Goal: Task Accomplishment & Management: Use online tool/utility

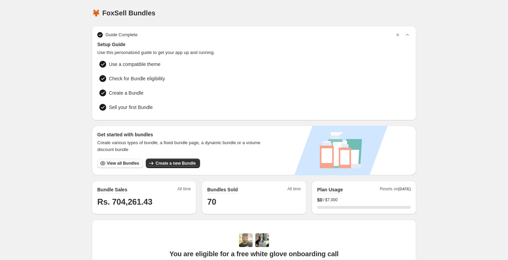
click at [122, 159] on button "View all Bundles" at bounding box center [120, 163] width 46 height 10
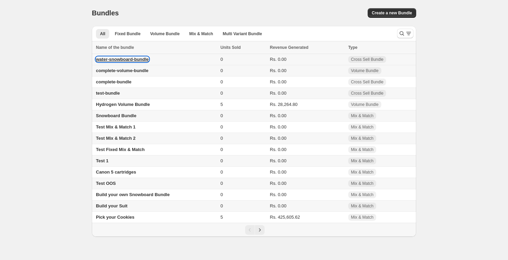
click at [134, 59] on span "water-snowboard-bundle" at bounding box center [122, 59] width 53 height 5
click at [135, 60] on span "water-snowboard-bundle" at bounding box center [122, 59] width 53 height 5
click at [117, 58] on span "water-snowboard-bundle" at bounding box center [122, 59] width 53 height 5
click at [138, 56] on td "water-snowboard-bundle" at bounding box center [155, 59] width 127 height 11
click at [140, 61] on span "water-snowboard-bundle" at bounding box center [122, 59] width 53 height 5
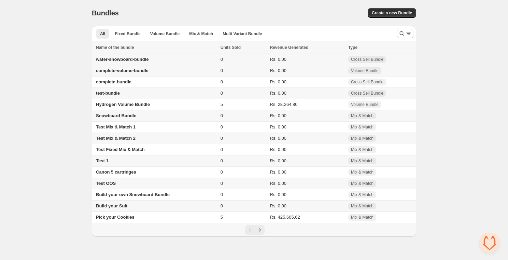
click at [319, 60] on td "Rs. 0.00" at bounding box center [307, 59] width 78 height 11
click at [134, 58] on span "water-snowboard-bundle" at bounding box center [122, 59] width 53 height 5
click at [138, 58] on span "water-snowboard-bundle" at bounding box center [122, 59] width 53 height 5
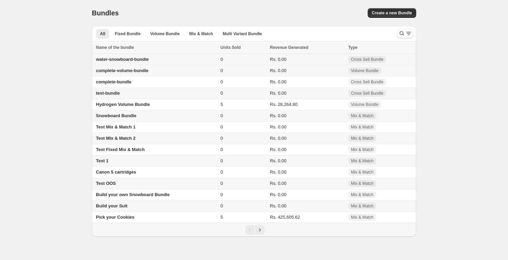
click at [144, 61] on span "water-snowboard-bundle" at bounding box center [122, 59] width 53 height 5
click at [130, 63] on td "water-snowboard-bundle" at bounding box center [155, 59] width 127 height 11
click at [124, 58] on span "water-snowboard-bundle" at bounding box center [122, 59] width 53 height 5
click at [148, 72] on span "complete-volume-bundle" at bounding box center [122, 70] width 53 height 5
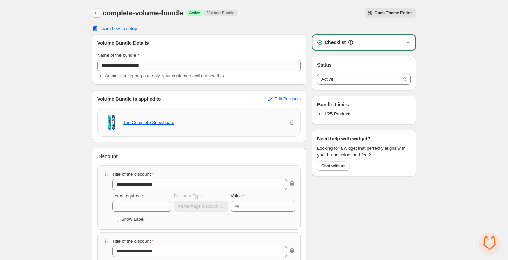
click at [96, 13] on icon "Back" at bounding box center [96, 13] width 7 height 7
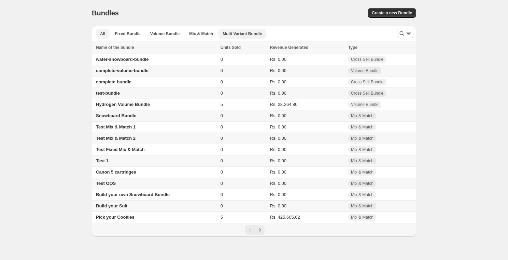
click at [233, 34] on span "Multi Variant Bundle" at bounding box center [242, 33] width 39 height 5
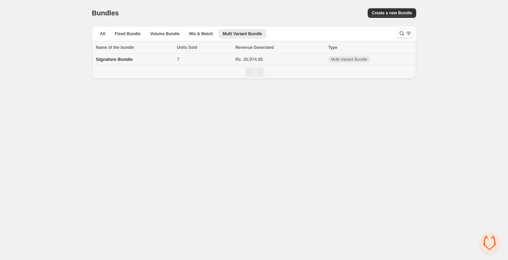
click at [122, 61] on span "Signature Bundle" at bounding box center [114, 59] width 37 height 5
click at [121, 61] on span "Signature Bundle" at bounding box center [114, 59] width 37 height 5
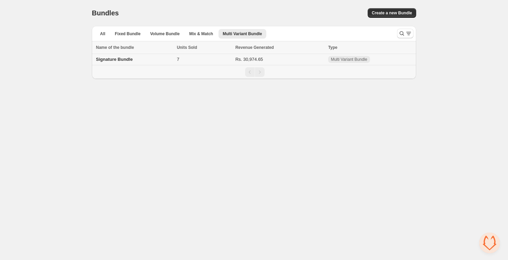
click at [130, 55] on td "Signature Bundle" at bounding box center [133, 59] width 83 height 11
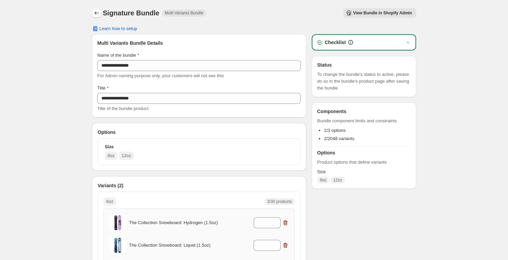
click at [96, 15] on icon "Back" at bounding box center [96, 13] width 7 height 7
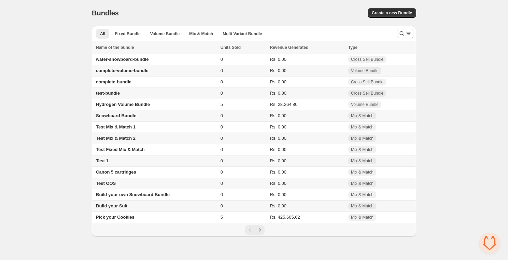
click at [118, 69] on span "complete-volume-bundle" at bounding box center [122, 70] width 53 height 5
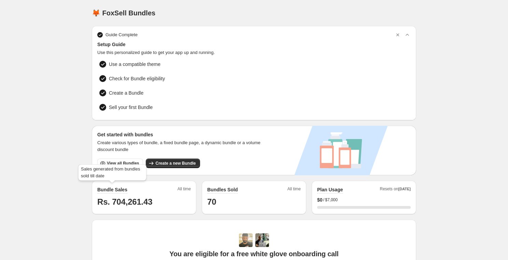
click at [124, 167] on div "Sales generated from bundles sold till date" at bounding box center [112, 174] width 71 height 22
click at [122, 162] on span "View all Bundles" at bounding box center [123, 162] width 32 height 5
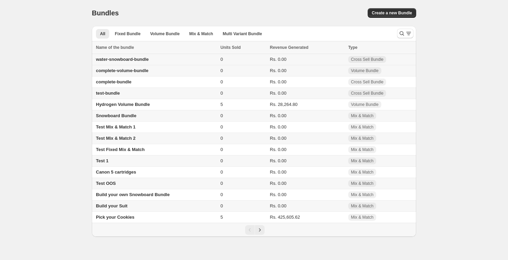
click at [125, 65] on td "water-snowboard-bundle" at bounding box center [155, 59] width 127 height 11
click at [108, 58] on span "water-snowboard-bundle" at bounding box center [122, 59] width 53 height 5
click at [342, 60] on td "Rs. 0.00" at bounding box center [307, 59] width 78 height 11
click at [381, 7] on div "Bundles. This page is ready Bundles Create a new Bundle" at bounding box center [254, 13] width 324 height 26
click at [381, 9] on button "Create a new Bundle" at bounding box center [392, 13] width 48 height 10
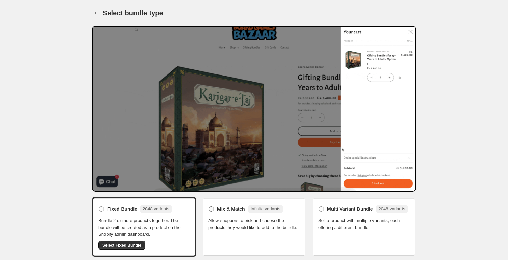
click at [211, 205] on label "Mix & Match Infinite variants" at bounding box center [245, 208] width 75 height 11
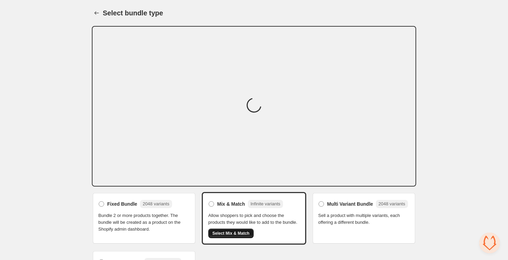
click at [223, 236] on span "Select Mix & Match" at bounding box center [230, 232] width 37 height 5
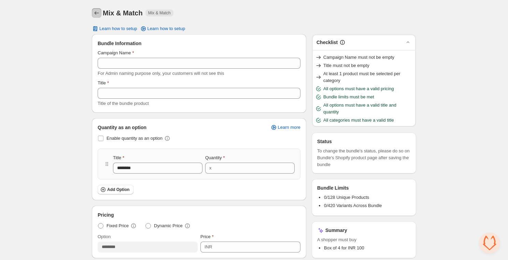
click at [94, 12] on icon "Back" at bounding box center [96, 13] width 7 height 7
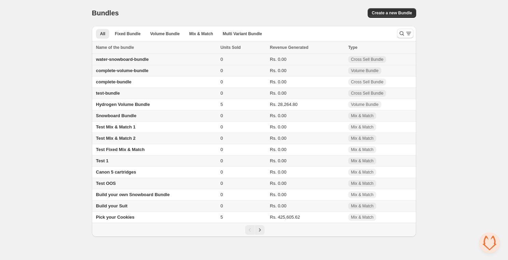
click at [153, 56] on td "water-snowboard-bundle" at bounding box center [155, 59] width 127 height 11
click at [123, 55] on td "water-snowboard-bundle" at bounding box center [155, 59] width 127 height 11
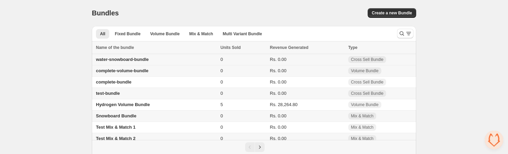
click at [144, 58] on span "water-snowboard-bundle" at bounding box center [122, 59] width 53 height 5
click at [110, 59] on span "water-snowboard-bundle" at bounding box center [122, 59] width 53 height 5
click at [123, 61] on span "water-snowboard-bundle" at bounding box center [122, 59] width 53 height 5
